Goal: Communication & Community: Answer question/provide support

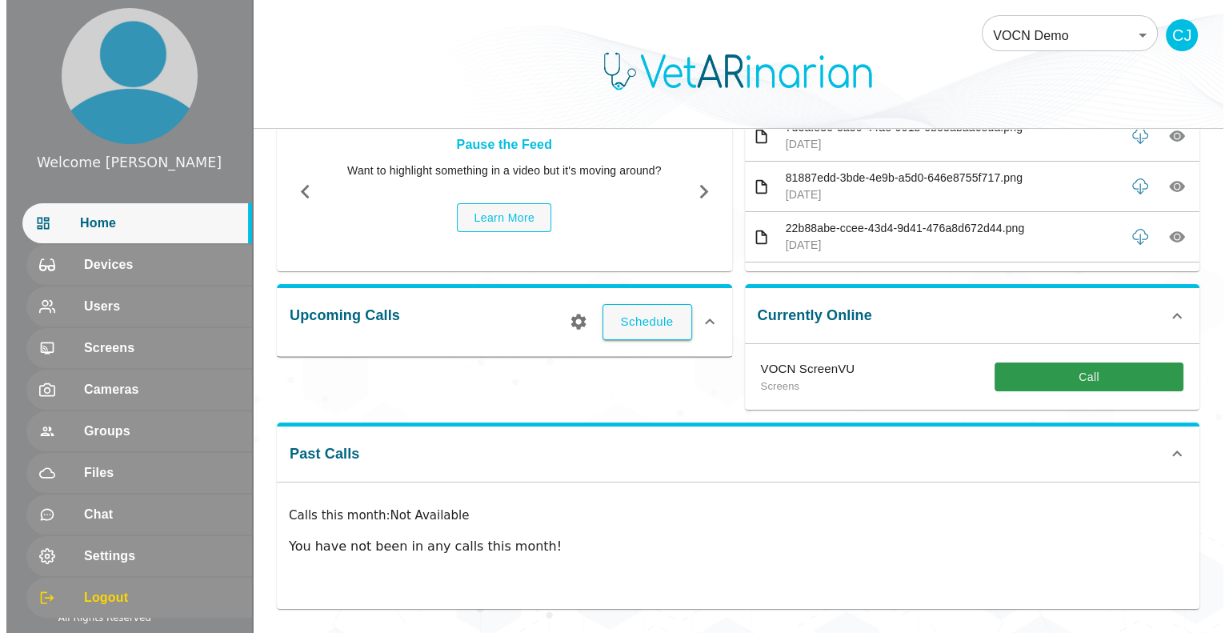
scroll to position [99, 0]
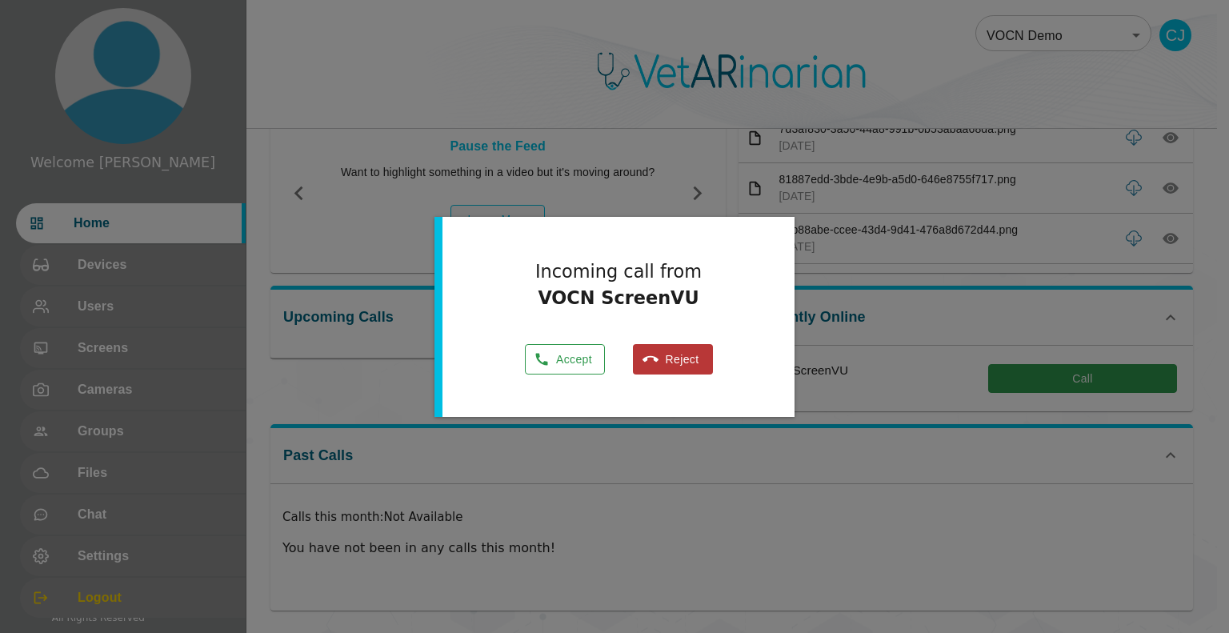
click at [576, 360] on button "Accept" at bounding box center [565, 359] width 80 height 31
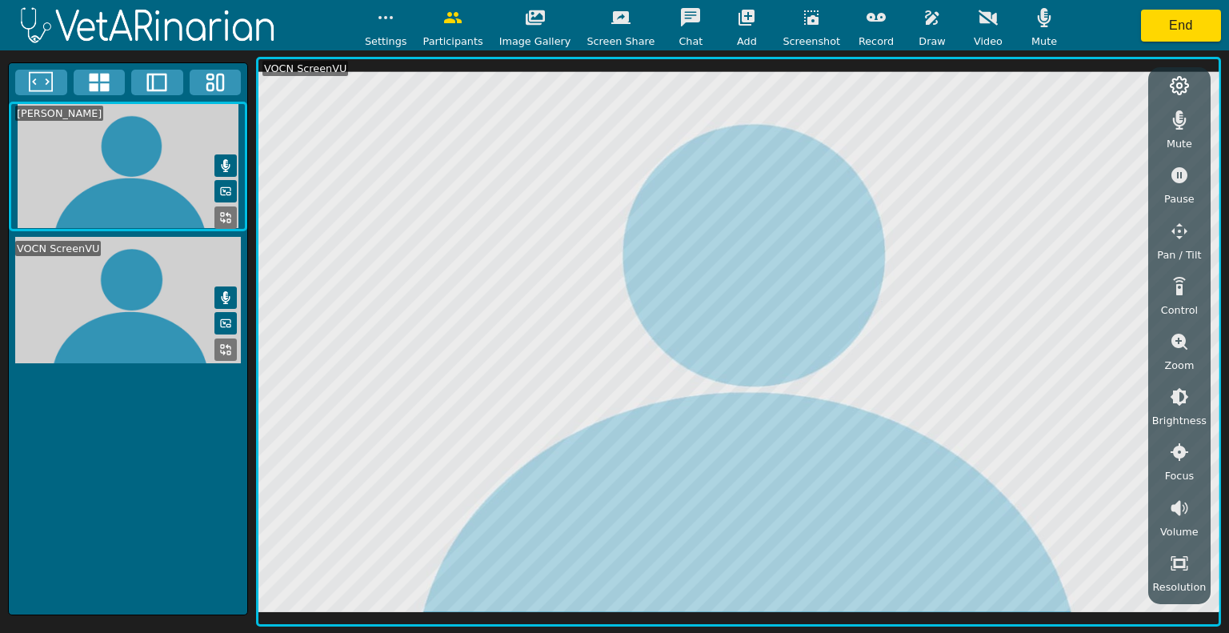
click at [922, 24] on icon "button" at bounding box center [931, 17] width 19 height 19
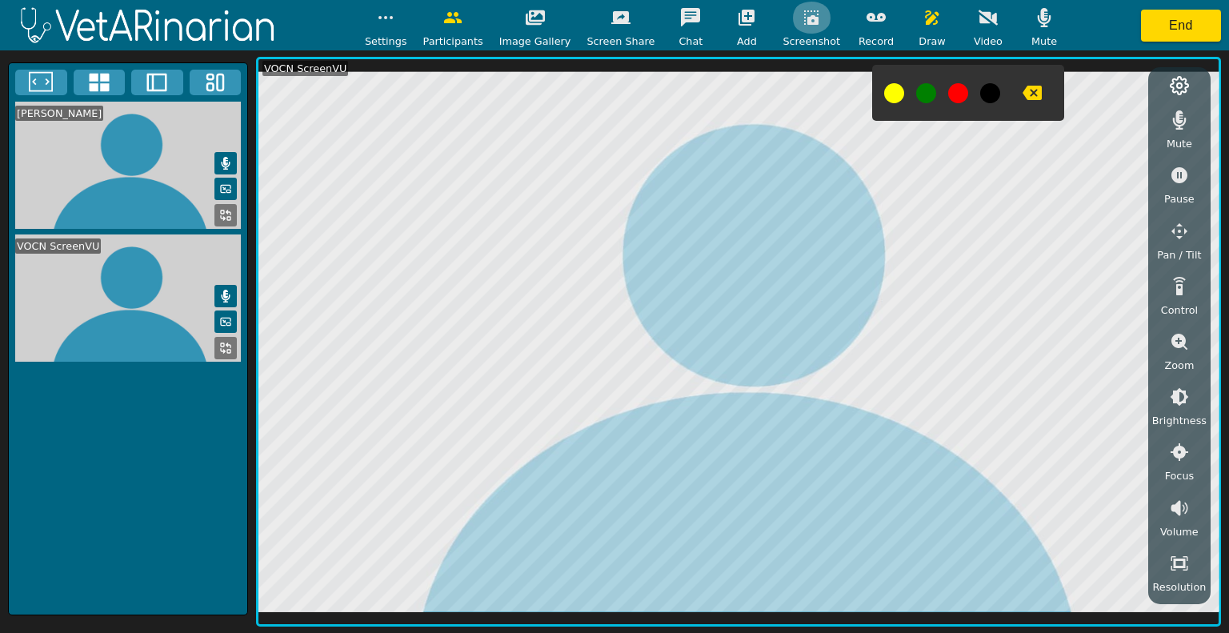
click at [804, 18] on icon "button" at bounding box center [811, 17] width 14 height 14
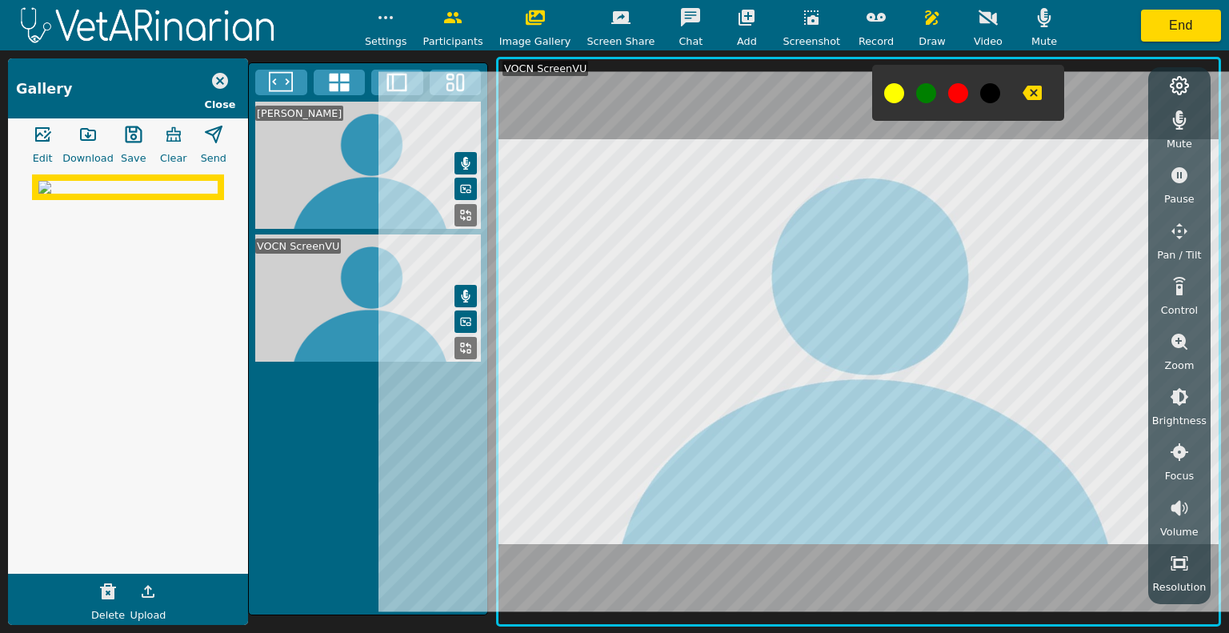
click at [804, 18] on icon "button" at bounding box center [811, 17] width 14 height 14
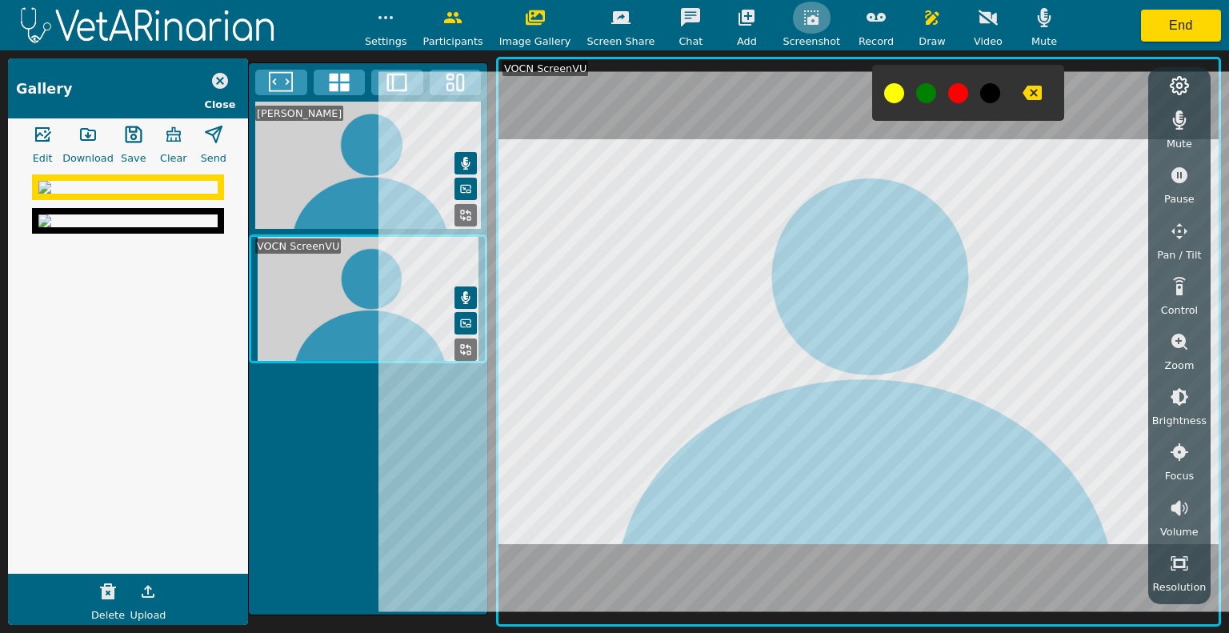
click at [802, 15] on icon "button" at bounding box center [811, 17] width 19 height 19
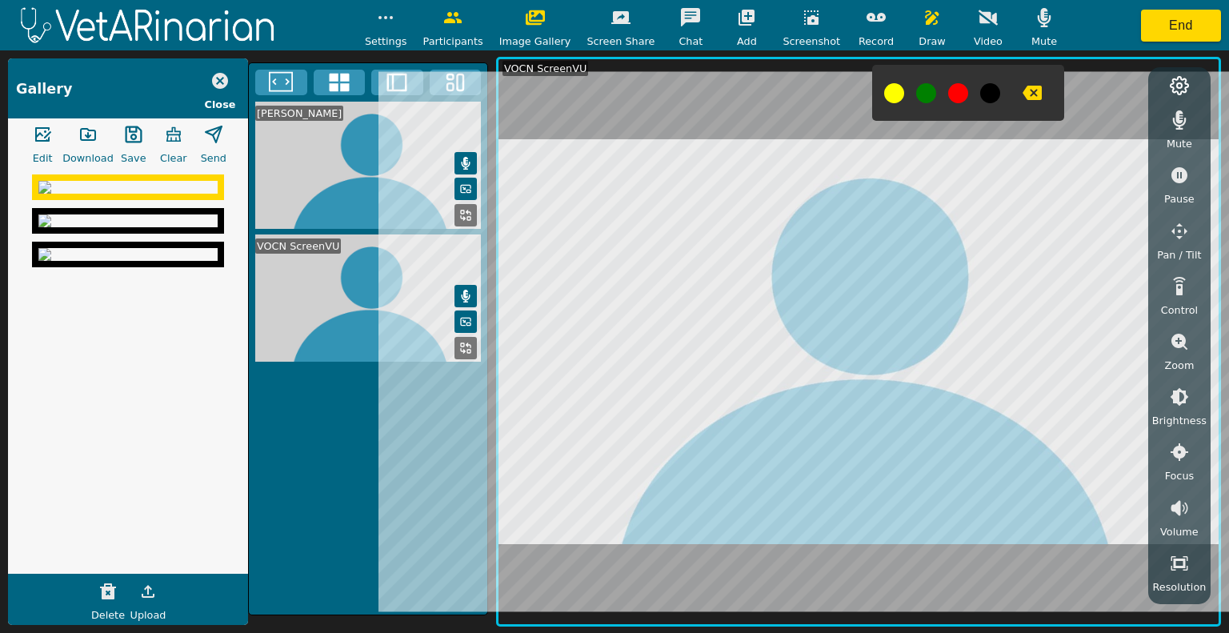
click at [802, 15] on icon "button" at bounding box center [811, 17] width 19 height 19
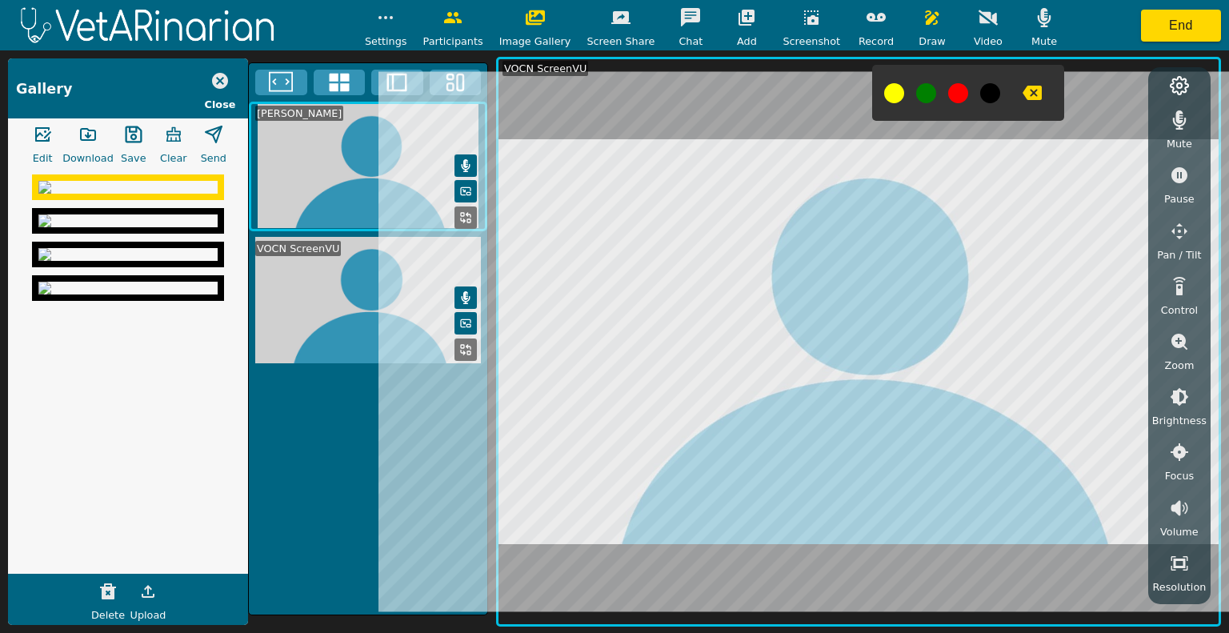
click at [130, 134] on icon "button" at bounding box center [133, 134] width 19 height 19
click at [804, 11] on icon "button" at bounding box center [811, 17] width 14 height 14
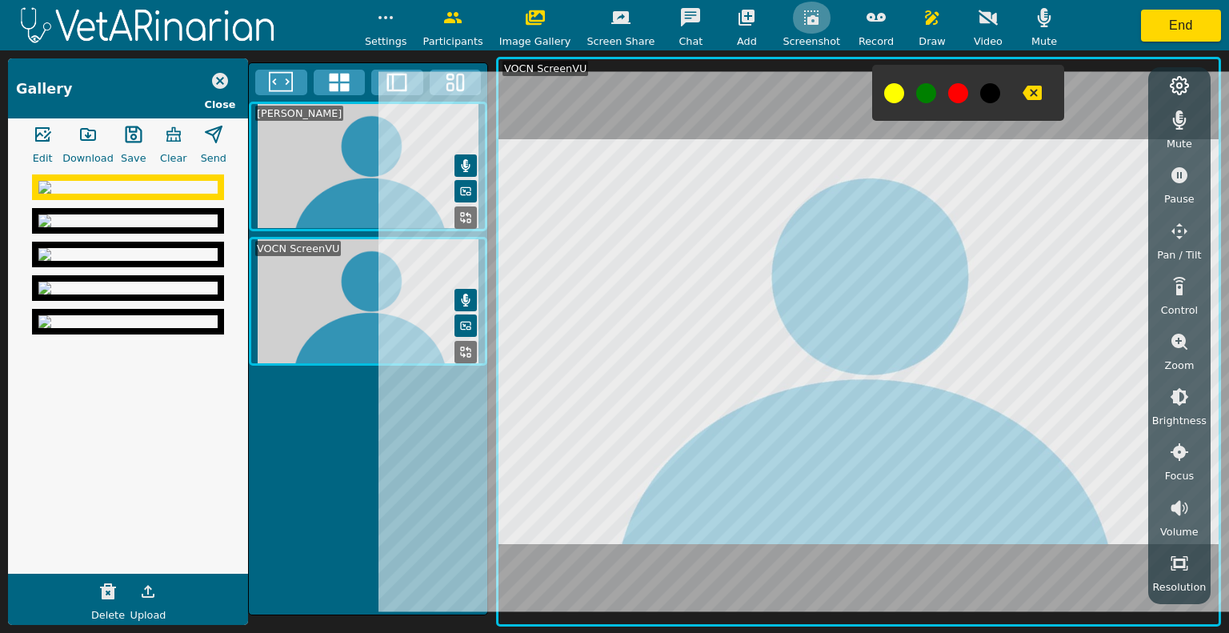
click at [804, 22] on icon "button" at bounding box center [811, 17] width 14 height 14
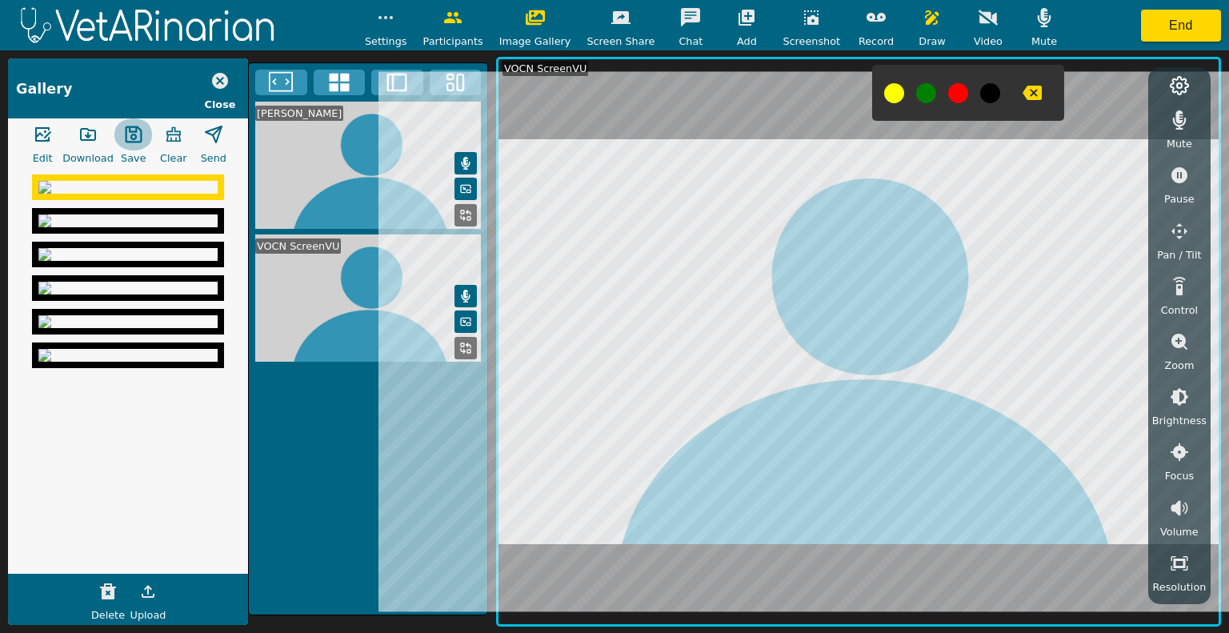
click at [134, 132] on icon "button" at bounding box center [133, 134] width 19 height 19
click at [81, 142] on icon "button" at bounding box center [87, 134] width 19 height 19
click at [225, 82] on icon "button" at bounding box center [220, 81] width 16 height 16
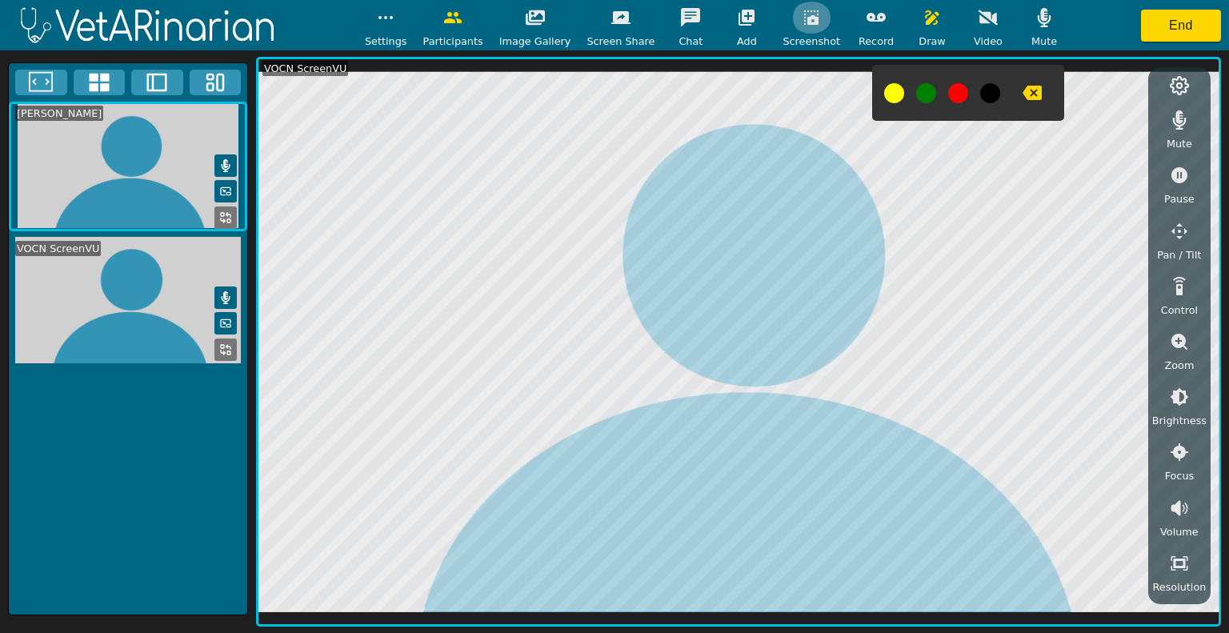
click at [804, 18] on icon "button" at bounding box center [811, 17] width 14 height 14
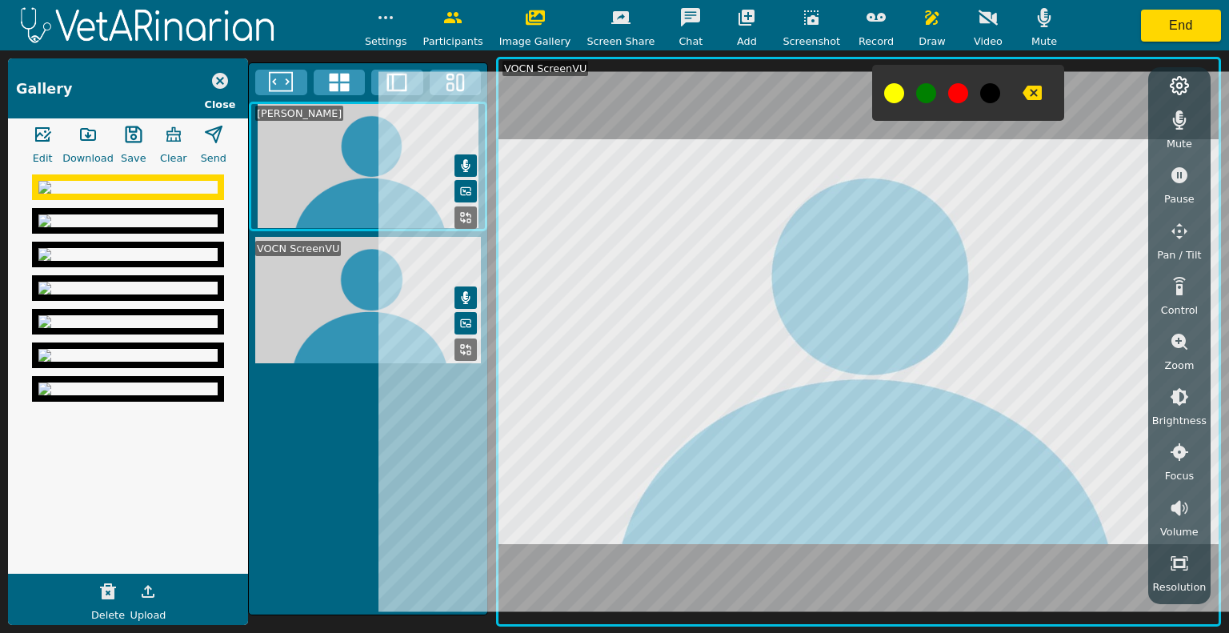
click at [224, 84] on icon "button" at bounding box center [220, 81] width 16 height 16
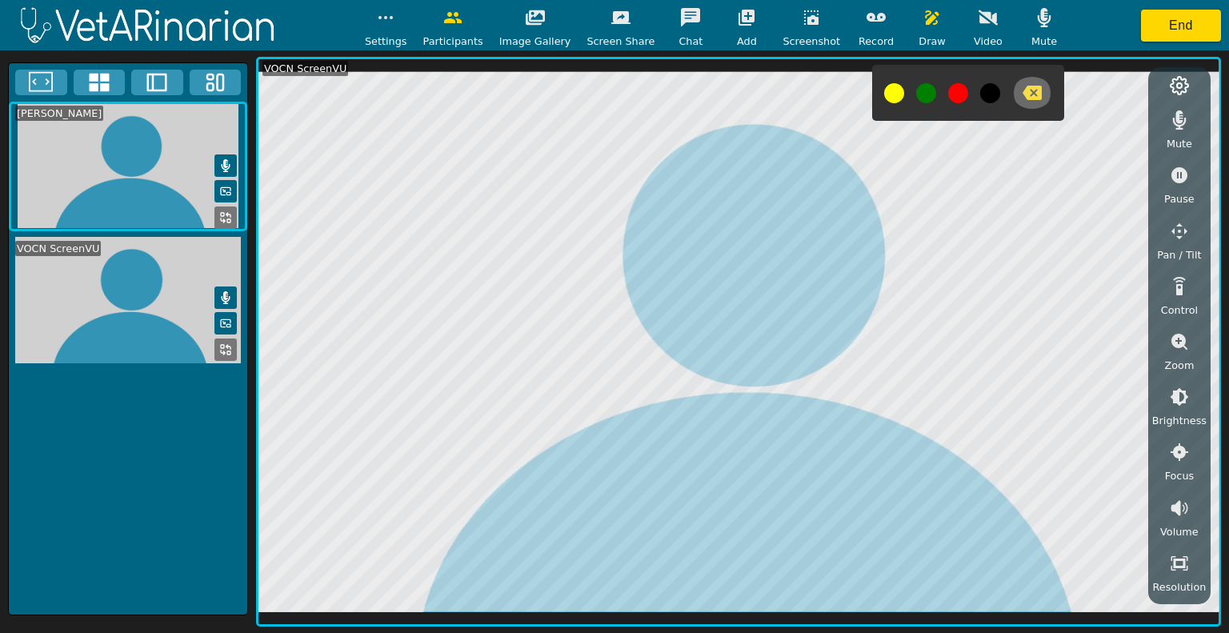
click at [1022, 91] on icon "button" at bounding box center [1031, 93] width 19 height 14
click at [1022, 92] on icon "button" at bounding box center [1031, 93] width 19 height 14
click at [805, 16] on icon "button" at bounding box center [811, 17] width 19 height 19
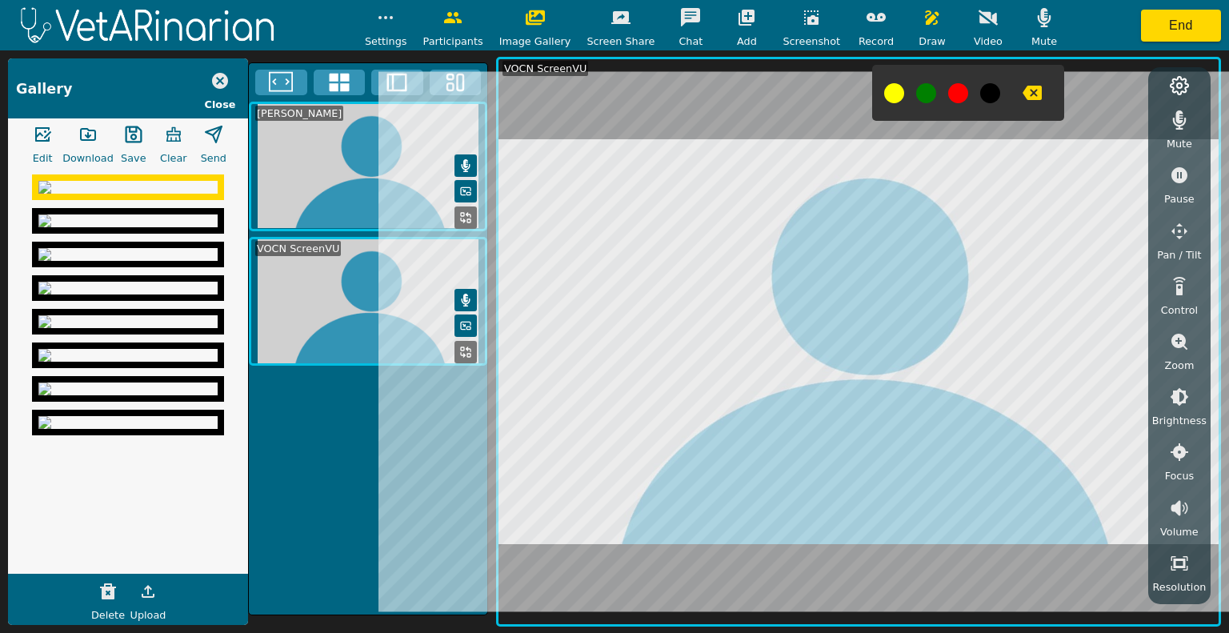
click at [130, 136] on icon "button" at bounding box center [133, 134] width 19 height 19
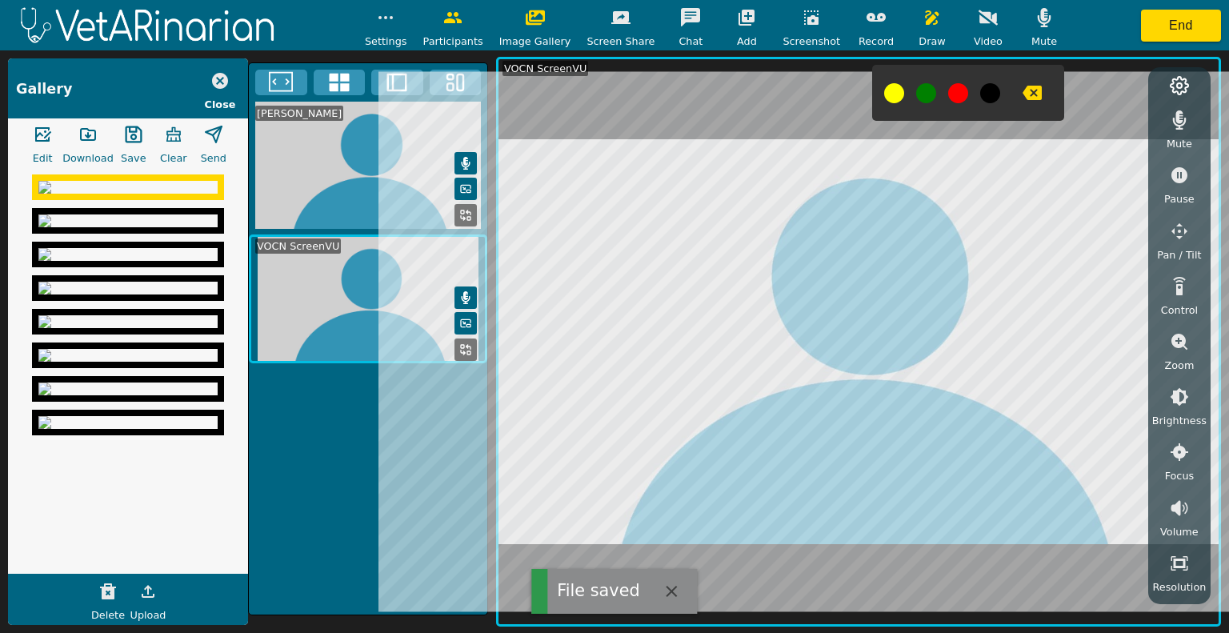
click at [125, 139] on icon "button" at bounding box center [133, 134] width 19 height 19
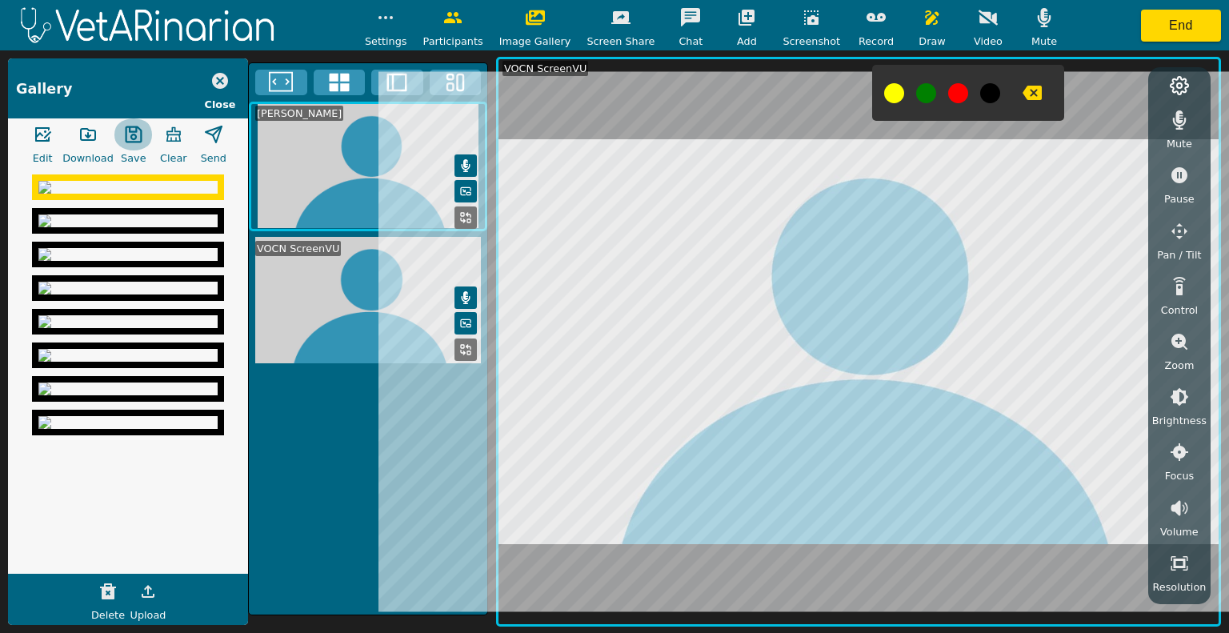
click at [120, 136] on button "button" at bounding box center [134, 134] width 40 height 32
click at [804, 18] on icon "button" at bounding box center [811, 17] width 19 height 19
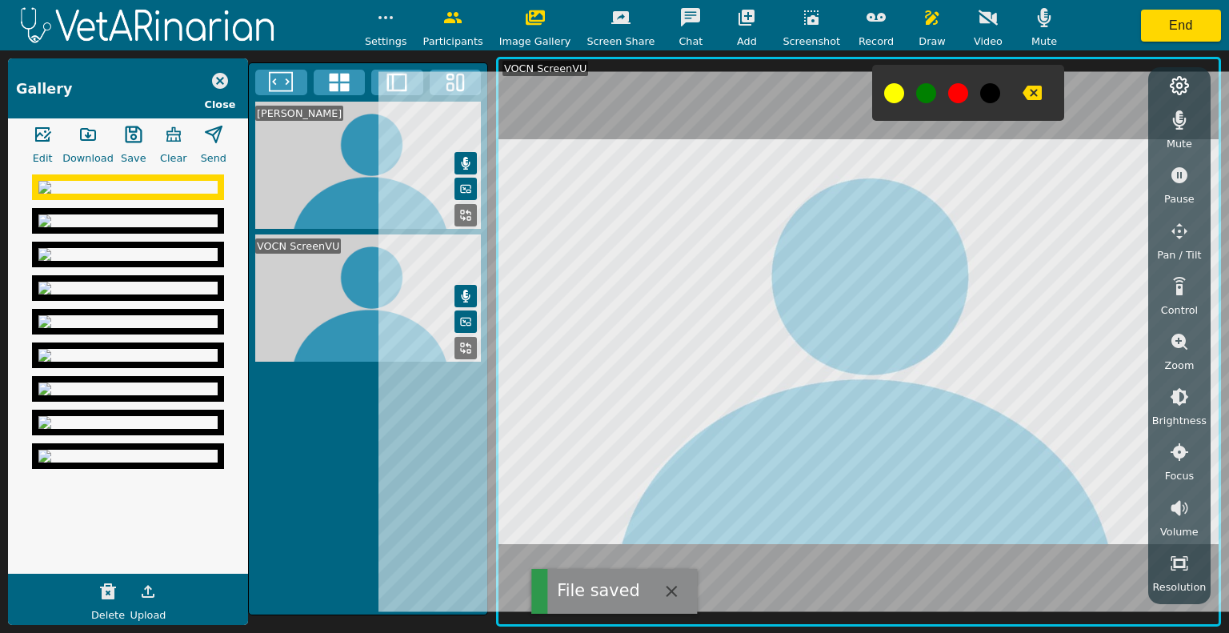
click at [804, 18] on icon "button" at bounding box center [811, 17] width 19 height 19
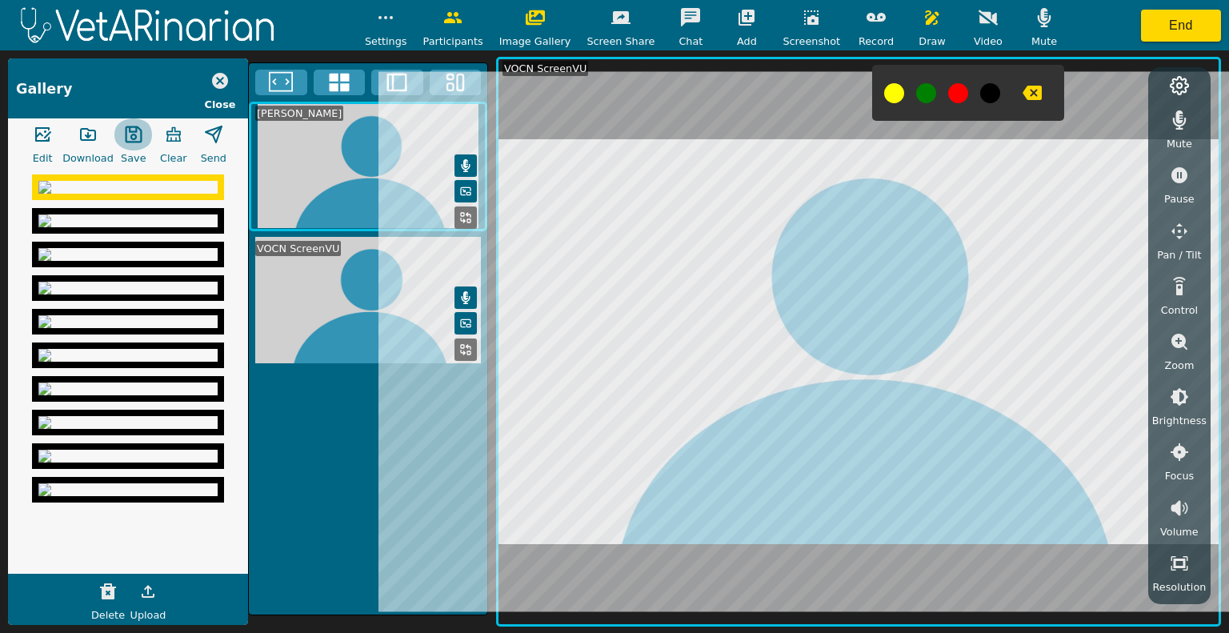
click at [138, 133] on icon "button" at bounding box center [133, 134] width 19 height 19
click at [83, 132] on icon "button" at bounding box center [87, 134] width 19 height 19
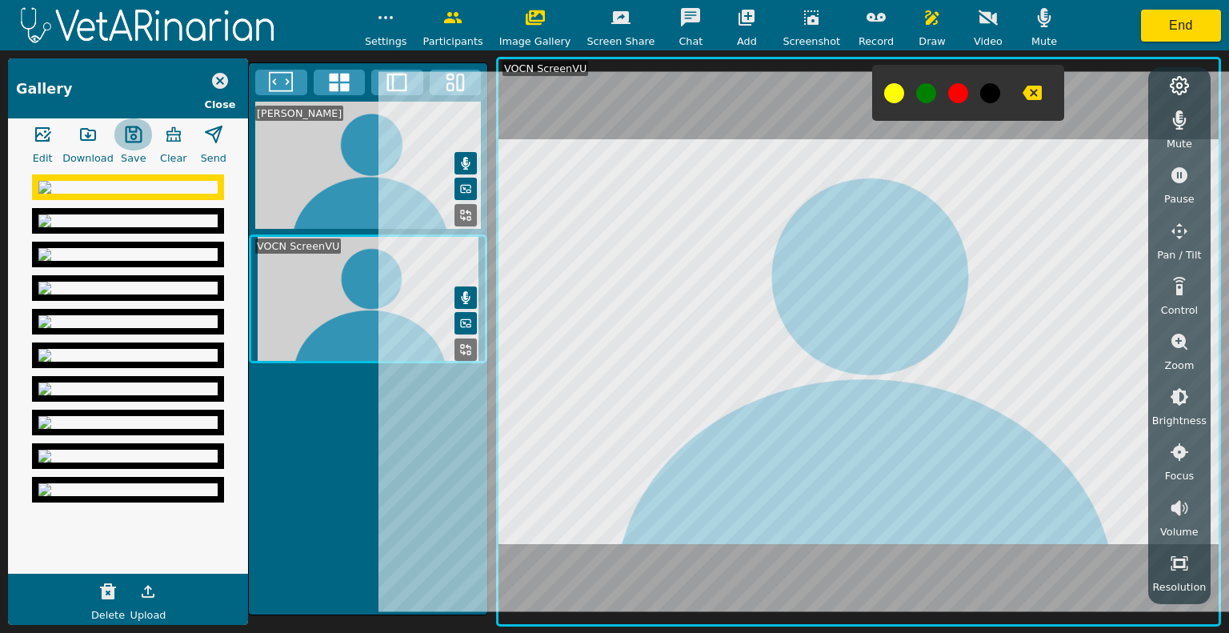
click at [131, 138] on icon "button" at bounding box center [133, 134] width 17 height 17
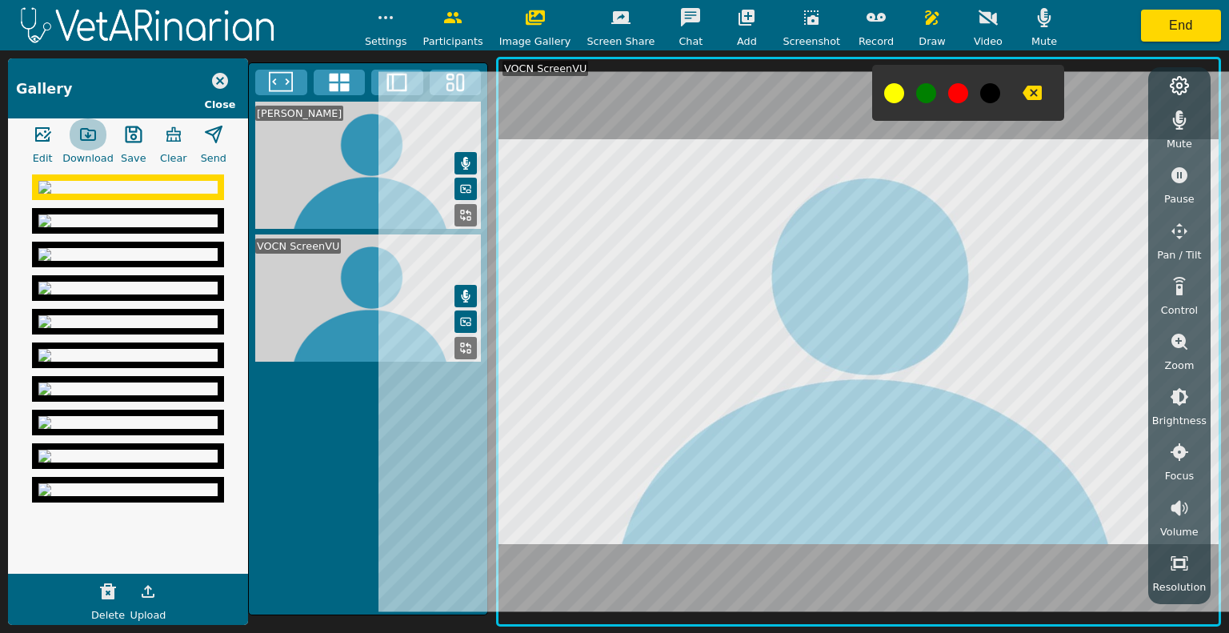
click at [76, 138] on button "button" at bounding box center [88, 134] width 40 height 32
click at [804, 18] on icon "button" at bounding box center [811, 17] width 14 height 14
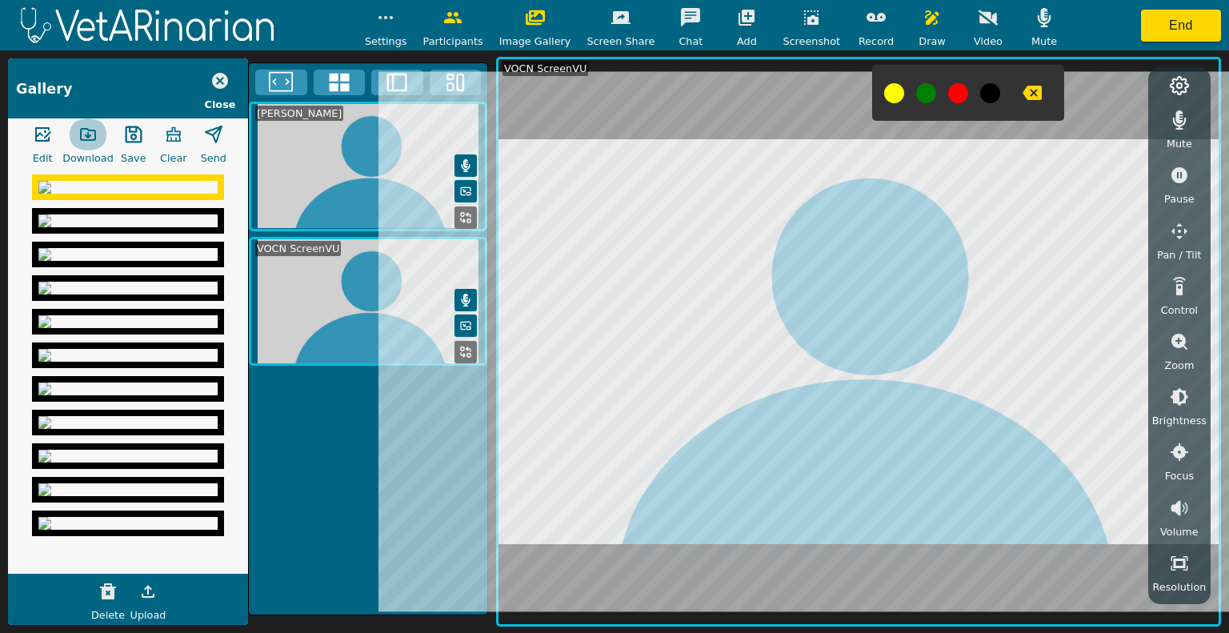
click at [83, 130] on icon "button" at bounding box center [87, 134] width 19 height 19
click at [1034, 94] on div at bounding box center [968, 93] width 192 height 56
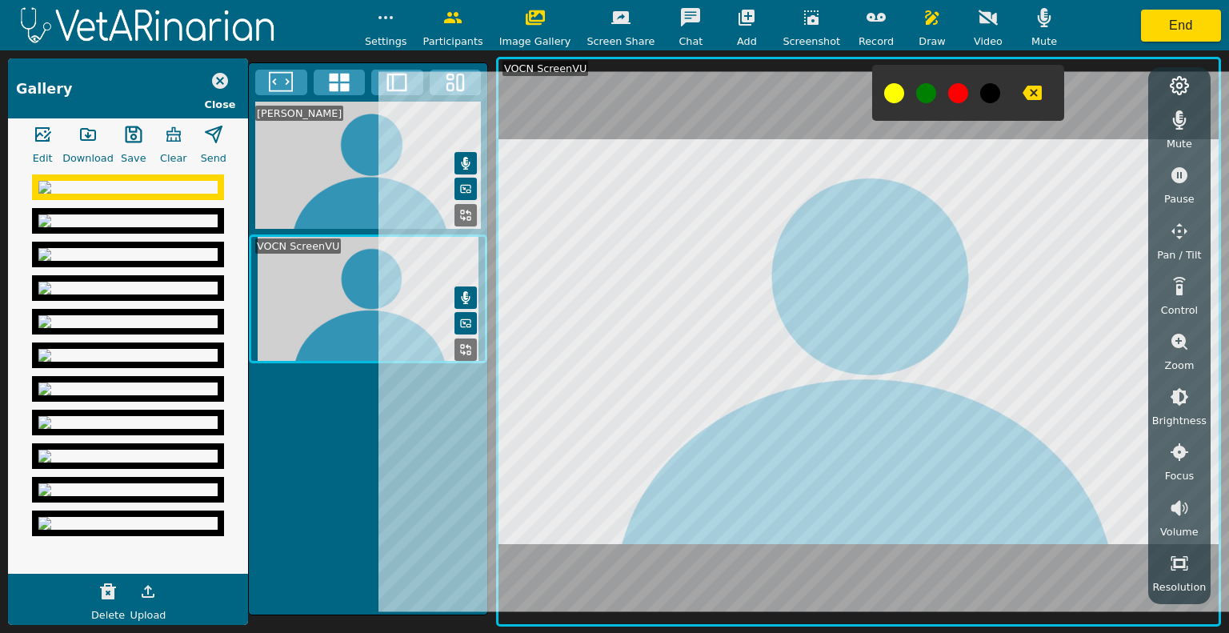
click at [1022, 94] on icon "button" at bounding box center [1031, 93] width 19 height 14
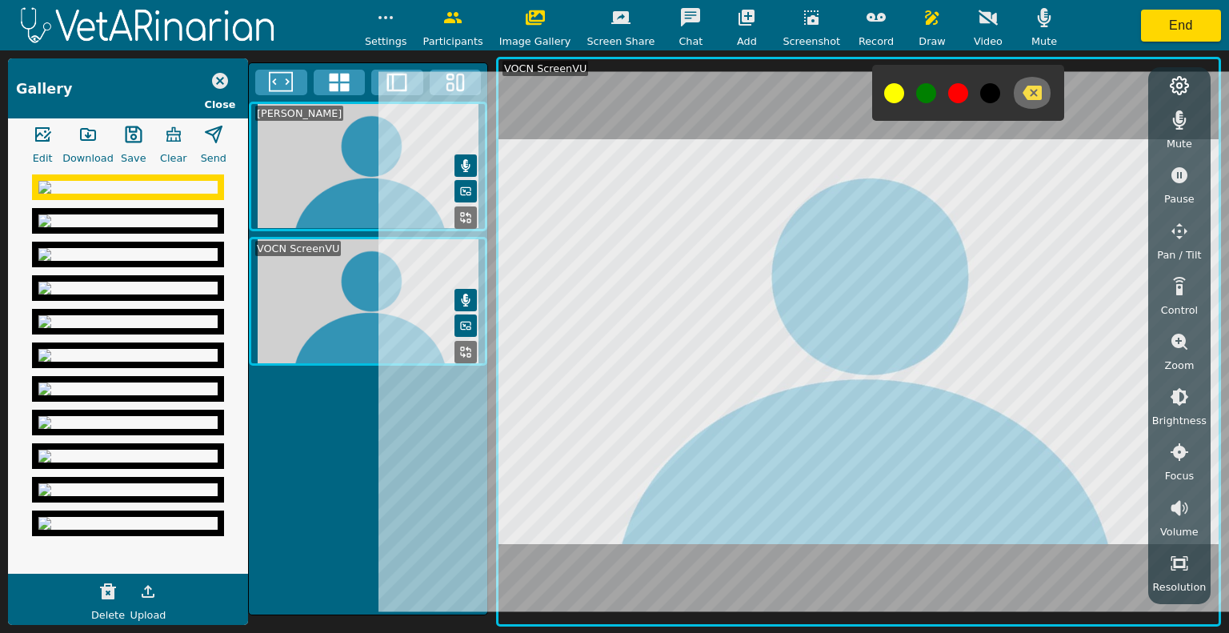
click at [1022, 94] on icon "button" at bounding box center [1031, 93] width 19 height 14
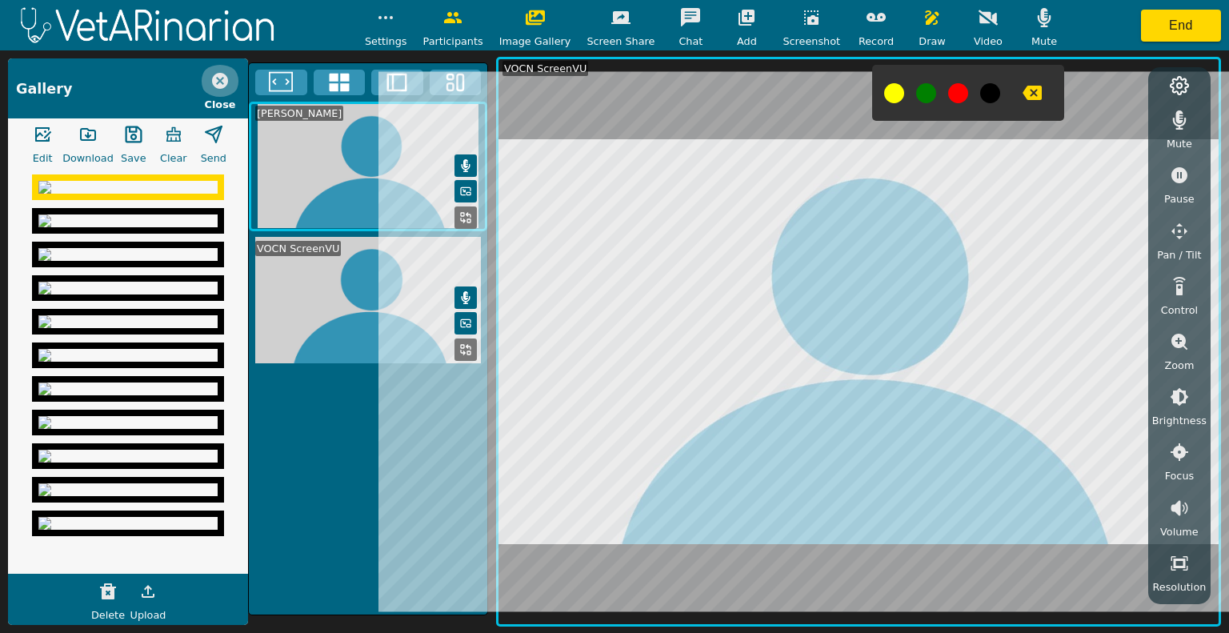
click at [221, 74] on icon "button" at bounding box center [220, 81] width 16 height 16
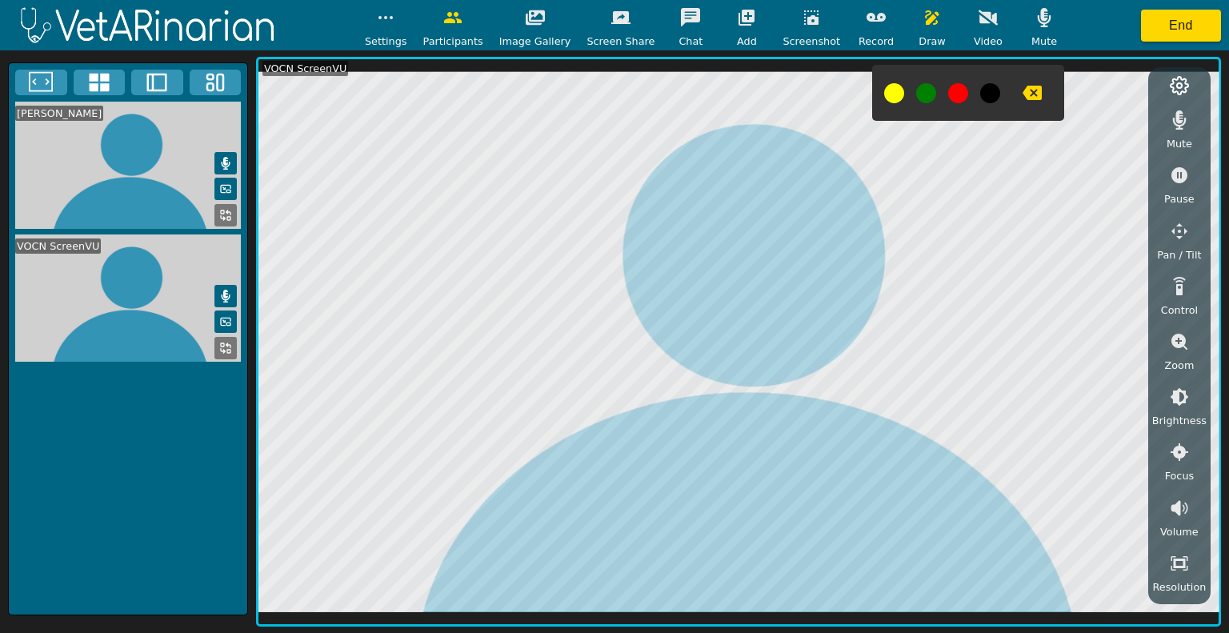
click at [1022, 98] on icon "button" at bounding box center [1031, 93] width 19 height 14
click at [802, 15] on icon "button" at bounding box center [811, 17] width 19 height 19
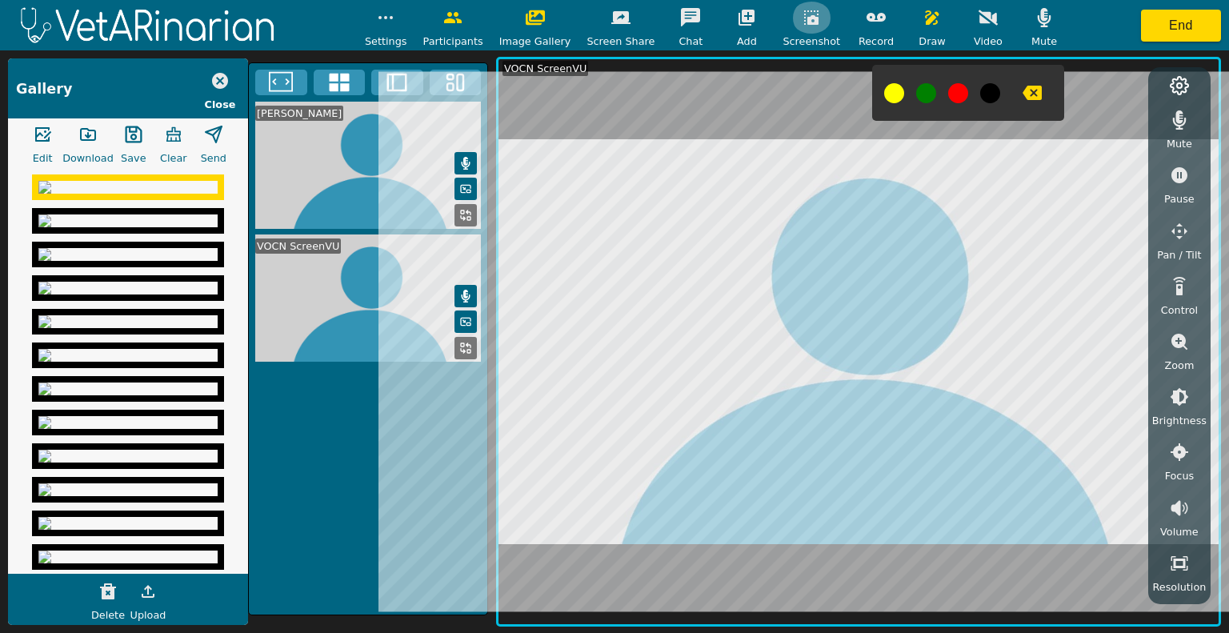
click at [804, 18] on icon "button" at bounding box center [811, 17] width 14 height 14
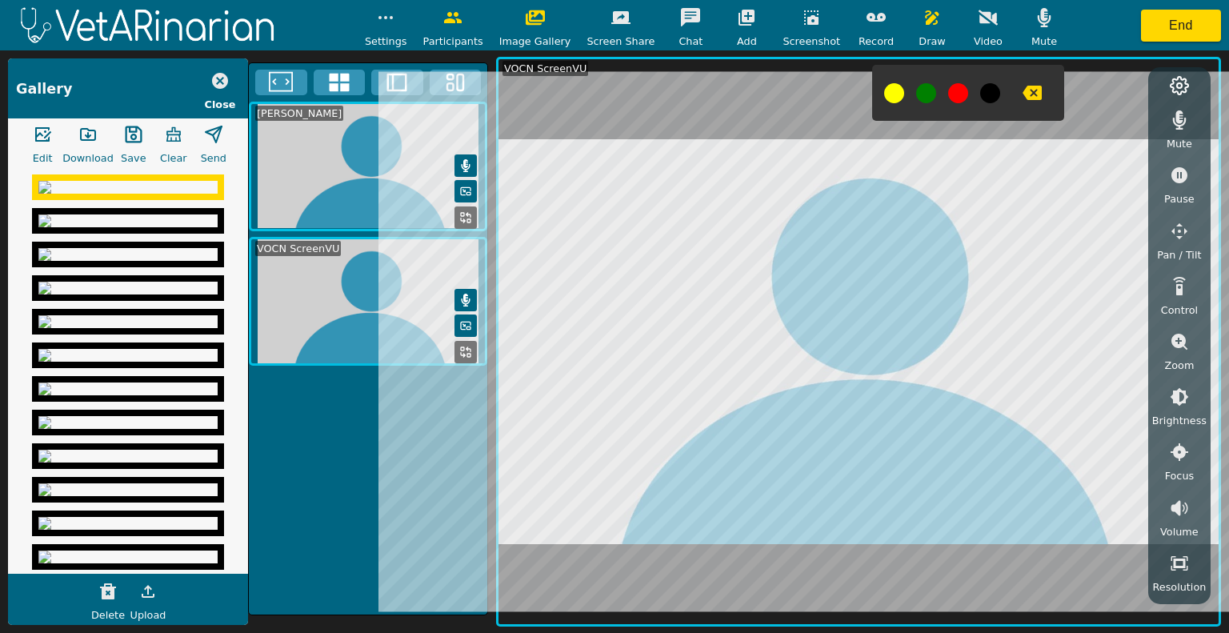
click at [1022, 101] on icon "button" at bounding box center [1031, 92] width 19 height 19
click at [1022, 91] on icon "button" at bounding box center [1031, 93] width 19 height 14
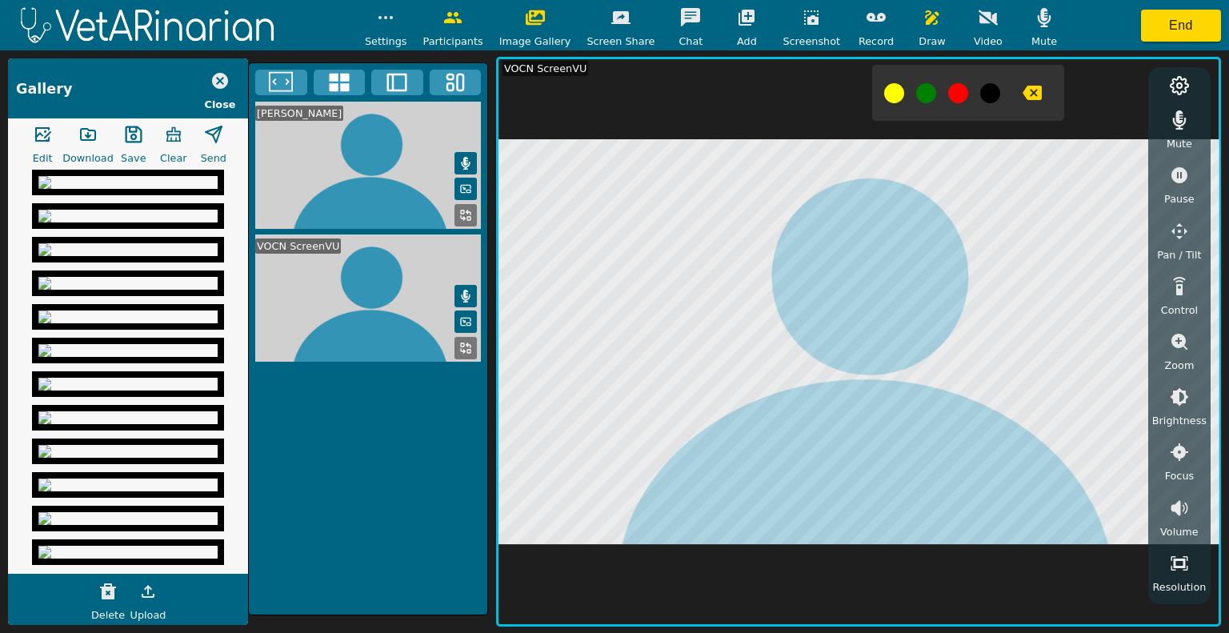
scroll to position [819, 0]
click at [234, 421] on div at bounding box center [128, 369] width 240 height 406
click at [138, 458] on img at bounding box center [127, 451] width 179 height 13
click at [78, 129] on icon "button" at bounding box center [87, 134] width 19 height 19
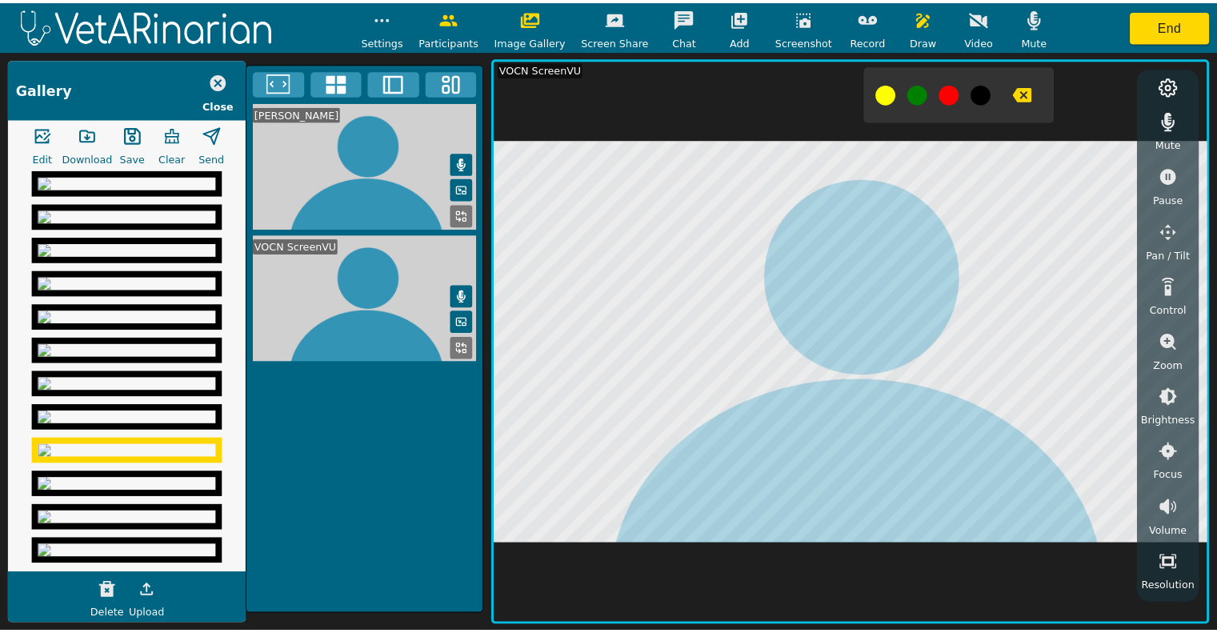
scroll to position [1156, 0]
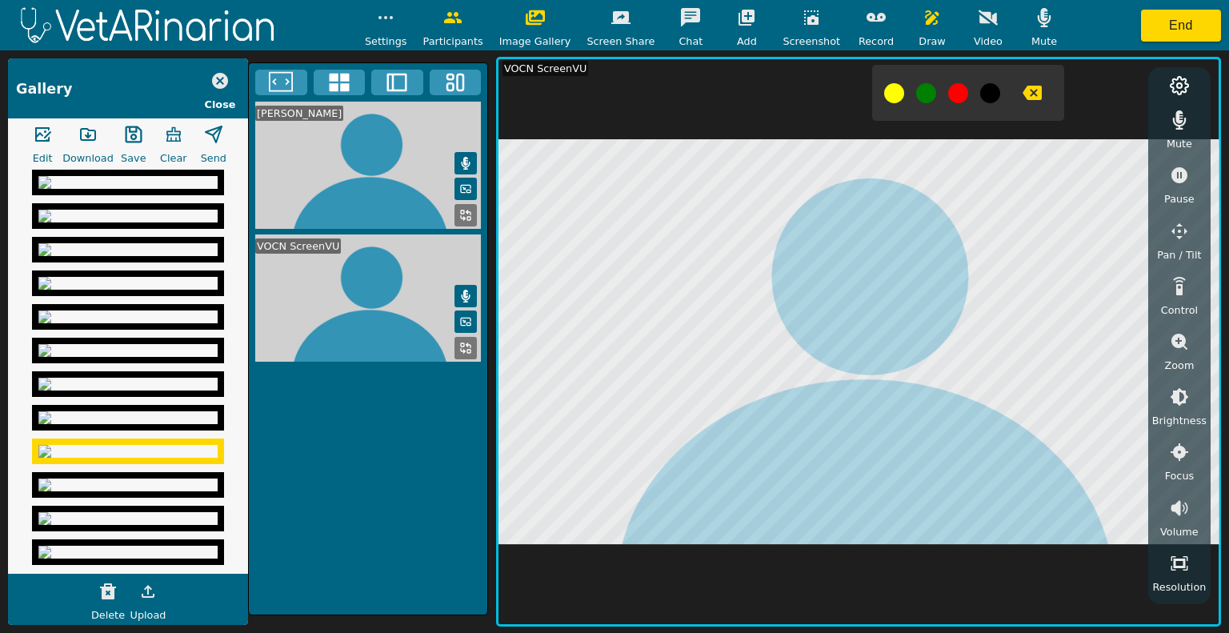
click at [106, 478] on img at bounding box center [127, 484] width 179 height 13
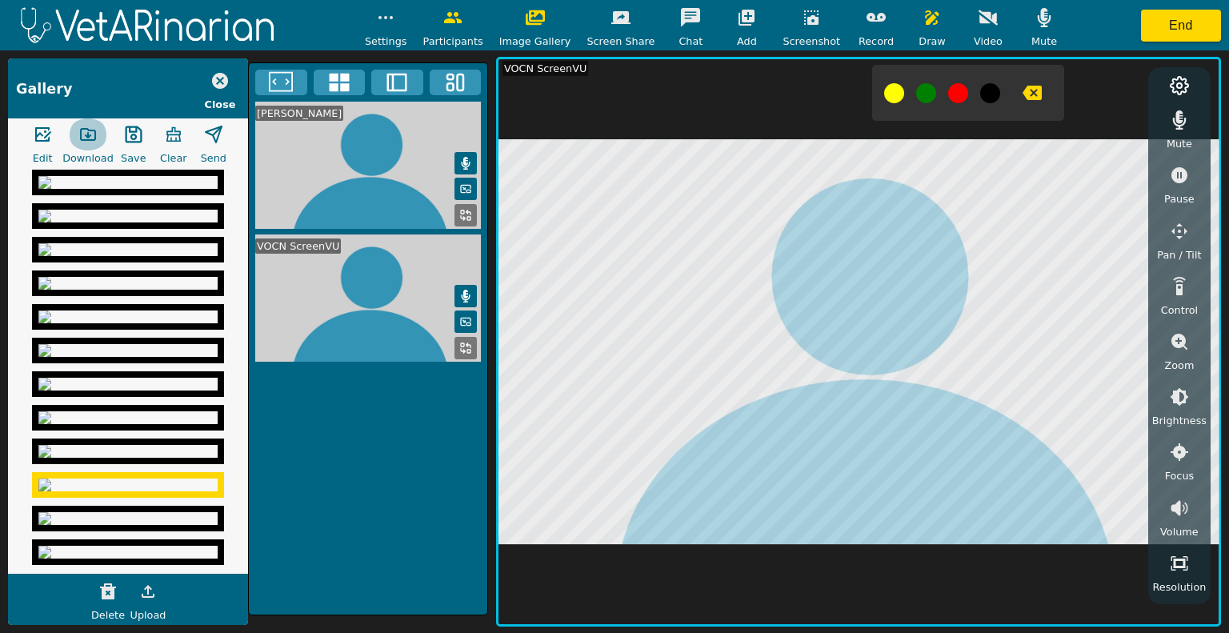
click at [86, 135] on icon "button" at bounding box center [88, 134] width 14 height 11
click at [217, 76] on icon "button" at bounding box center [220, 81] width 16 height 16
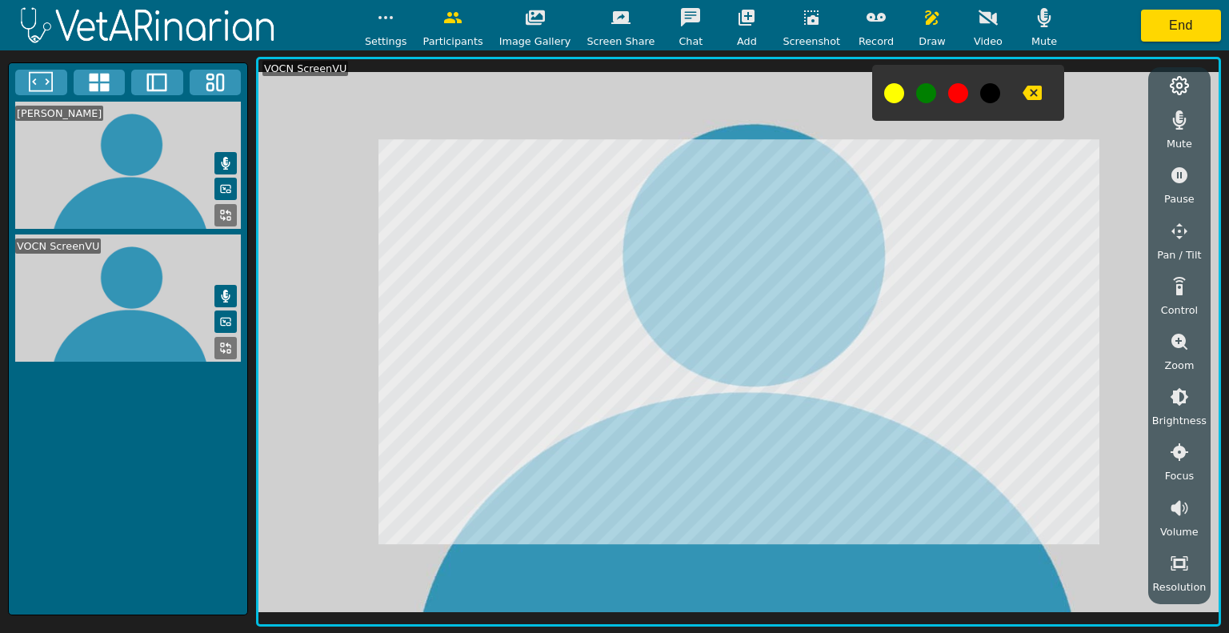
click at [107, 494] on div "[PERSON_NAME] VOCN ScreenVU" at bounding box center [128, 338] width 240 height 553
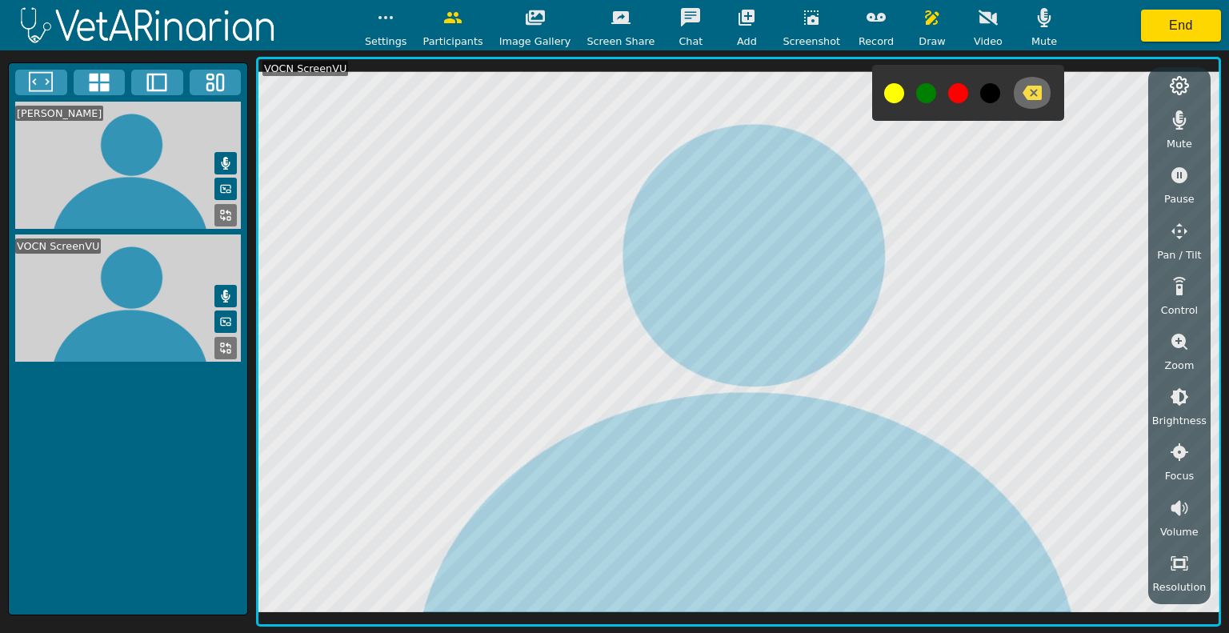
click at [1022, 91] on icon "button" at bounding box center [1031, 93] width 19 height 14
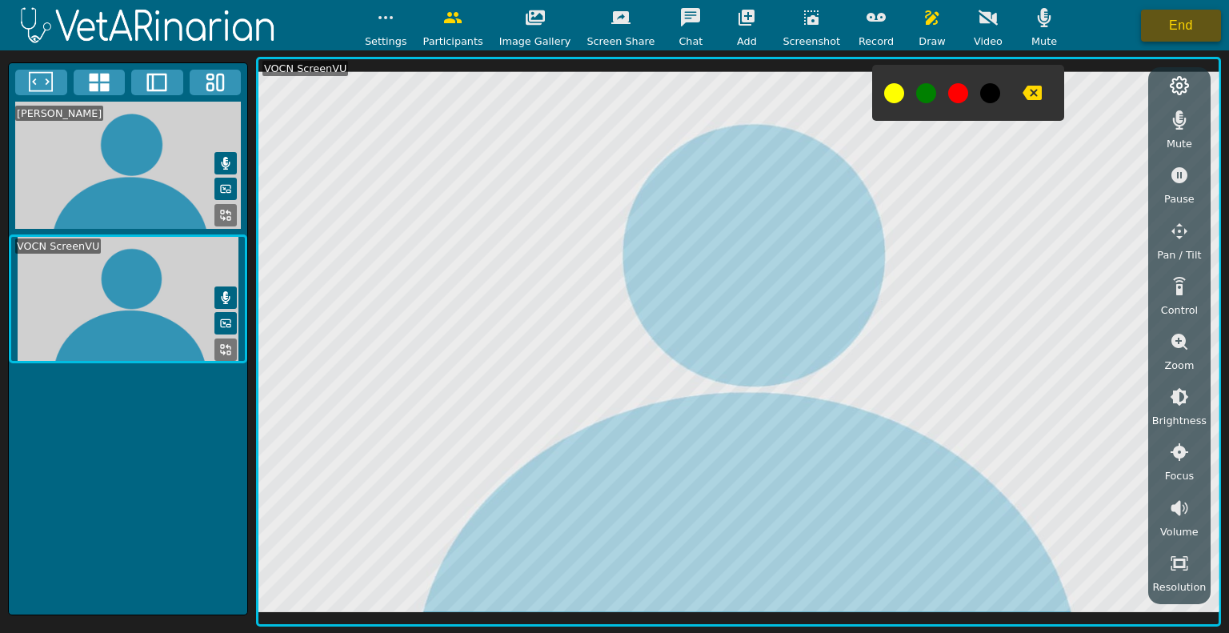
click at [1156, 23] on button "End" at bounding box center [1181, 26] width 80 height 32
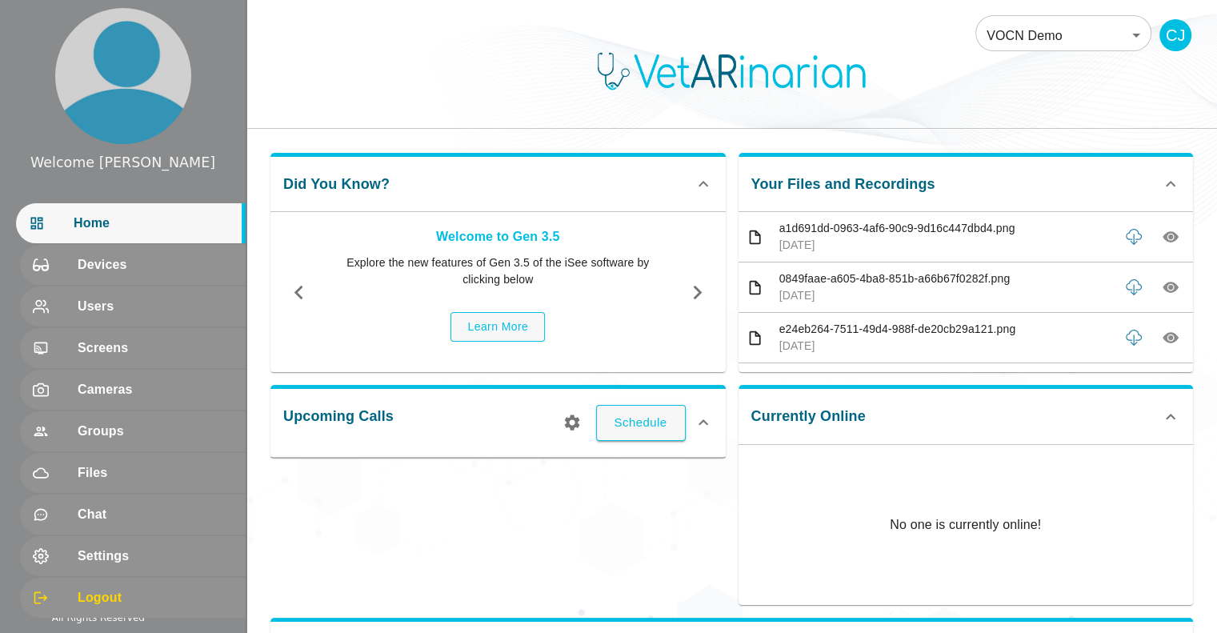
click at [439, 537] on div "Upcoming Calls Schedule" at bounding box center [492, 488] width 468 height 233
